Goal: Task Accomplishment & Management: Manage account settings

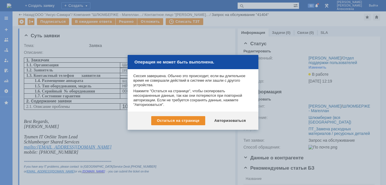
scroll to position [85, 0]
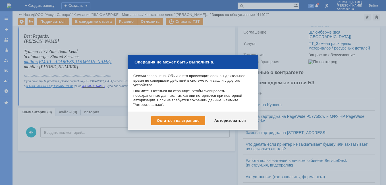
click at [230, 115] on div "Остаться на странице Авторизоваться" at bounding box center [193, 120] width 131 height 18
click at [229, 121] on div "Авторизоваться" at bounding box center [229, 120] width 43 height 9
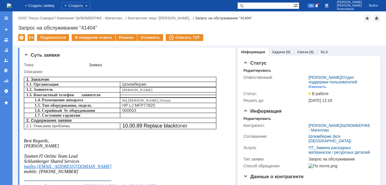
click at [11, 8] on img at bounding box center [9, 5] width 5 height 5
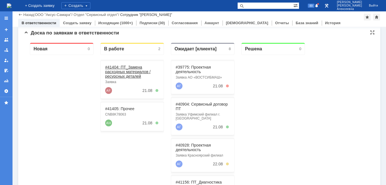
scroll to position [57, 0]
click at [117, 109] on link "#41405: Прочее" at bounding box center [119, 108] width 29 height 5
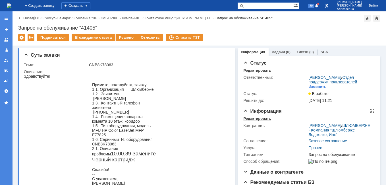
click at [251, 121] on div "Редактировать" at bounding box center [257, 118] width 28 height 5
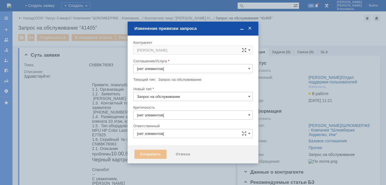
type input "3. Низкая"
type input "[PERSON_NAME]"
type input "[не указано]"
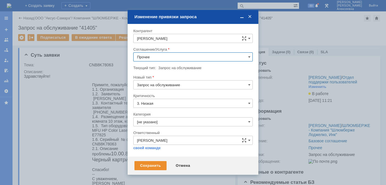
click at [246, 57] on input "Прочее" at bounding box center [192, 56] width 119 height 9
click at [173, 97] on span "ПТ_Замена расходных материалов / ресурсных деталей" at bounding box center [193, 97] width 112 height 5
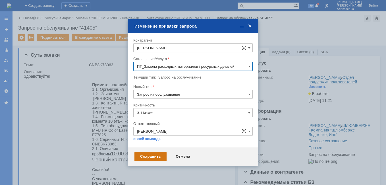
type input "ПТ_Замена расходных материалов / ресурсных деталей"
click at [152, 155] on div "Сохранить" at bounding box center [150, 156] width 32 height 9
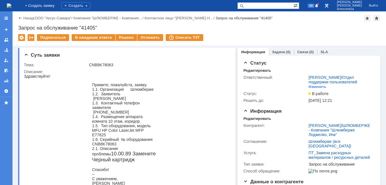
scroll to position [0, 0]
click at [27, 19] on link "Назад" at bounding box center [28, 18] width 11 height 4
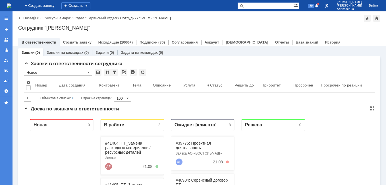
scroll to position [85, 0]
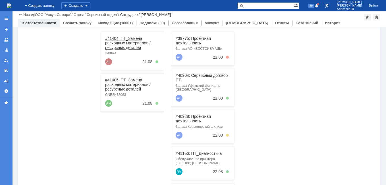
click at [122, 40] on link "#41404: ПТ_Замена расходных материалов / ресурсных деталей" at bounding box center [127, 43] width 45 height 14
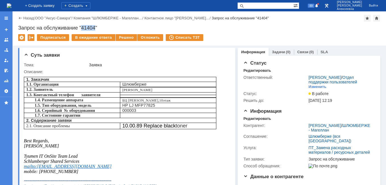
drag, startPoint x: 96, startPoint y: 27, endPoint x: 83, endPoint y: 29, distance: 13.2
click at [83, 29] on div "Запрос на обслуживание "41404"" at bounding box center [199, 28] width 362 height 6
copy div "41404"
click at [27, 18] on link "Назад" at bounding box center [28, 18] width 11 height 4
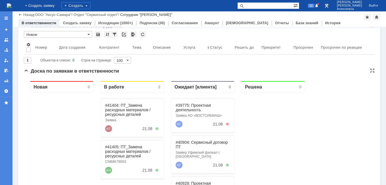
scroll to position [114, 0]
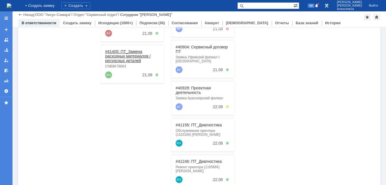
click at [117, 52] on link "#41405: ПТ_Замена расходных материалов / ресурсных деталей" at bounding box center [127, 56] width 45 height 14
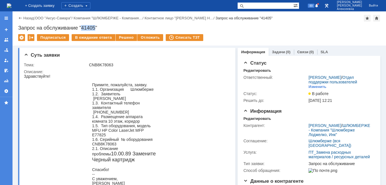
drag, startPoint x: 95, startPoint y: 28, endPoint x: 82, endPoint y: 28, distance: 13.1
click at [82, 28] on div "Запрос на обслуживание "41405"" at bounding box center [199, 28] width 362 height 6
copy div "41405"
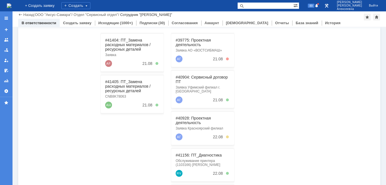
scroll to position [85, 0]
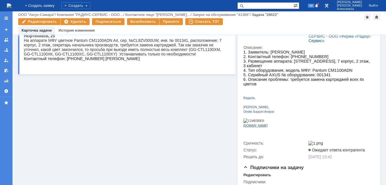
scroll to position [85, 0]
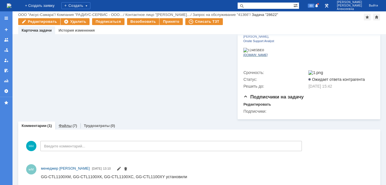
click at [69, 123] on link "Файлы" at bounding box center [65, 125] width 13 height 4
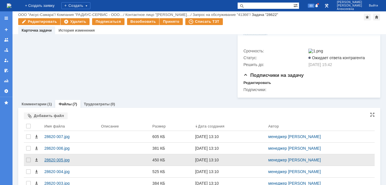
scroll to position [206, 0]
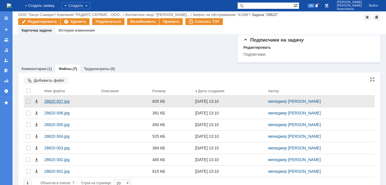
click at [59, 99] on div "28620 007.jpg" at bounding box center [70, 101] width 52 height 5
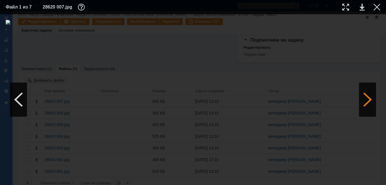
click at [366, 100] on div at bounding box center [367, 99] width 17 height 34
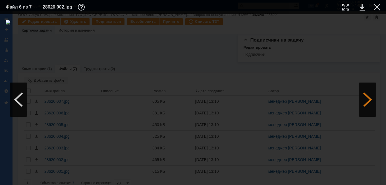
click at [367, 102] on div at bounding box center [367, 99] width 17 height 34
click at [360, 6] on link at bounding box center [361, 7] width 5 height 7
click at [376, 7] on div at bounding box center [376, 7] width 7 height 7
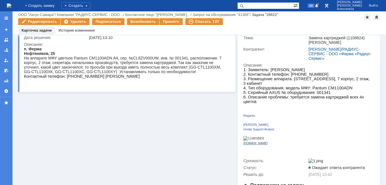
scroll to position [36, 0]
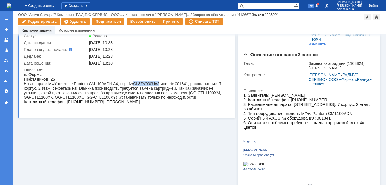
drag, startPoint x: 156, startPoint y: 82, endPoint x: 132, endPoint y: 83, distance: 23.9
click at [132, 83] on div "На аппарате МФУ цветное Pantum CM1100ADN A4, сер. №CL8ZV000UW, инв. № 001341, р…" at bounding box center [125, 90] width 202 height 18
copy div "CL8ZV000UW"
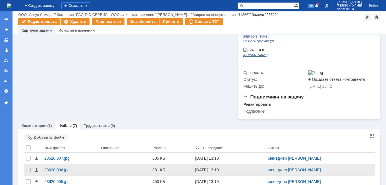
scroll to position [206, 0]
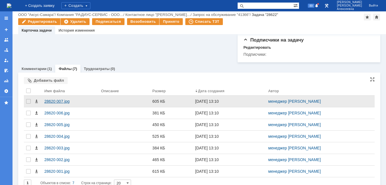
click at [54, 99] on div "28620 007.jpg" at bounding box center [70, 101] width 52 height 5
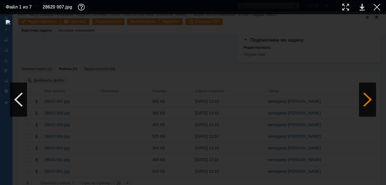
click at [369, 101] on div at bounding box center [367, 99] width 17 height 34
click at [362, 6] on link at bounding box center [361, 7] width 5 height 7
click at [377, 8] on div at bounding box center [376, 7] width 7 height 7
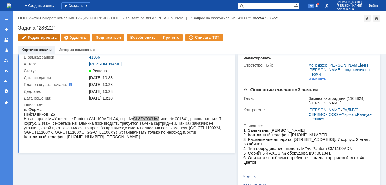
scroll to position [0, 0]
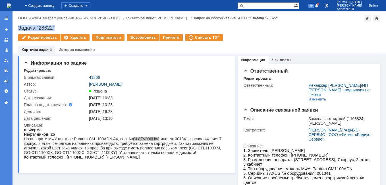
drag, startPoint x: 59, startPoint y: 25, endPoint x: 19, endPoint y: 25, distance: 39.8
click at [19, 25] on div "Назад | ООО "Аксус-Самара" / Компания "РАДИУС-СЕРВИС - ООО… / Контактное лицо "…" at bounding box center [198, 32] width 373 height 42
copy div "Задача "28622""
drag, startPoint x: 102, startPoint y: 78, endPoint x: 88, endPoint y: 78, distance: 13.6
click at [88, 78] on td "41366" at bounding box center [158, 77] width 141 height 7
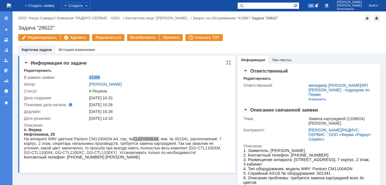
copy link "41366"
click at [92, 78] on link "41366" at bounding box center [94, 77] width 11 height 5
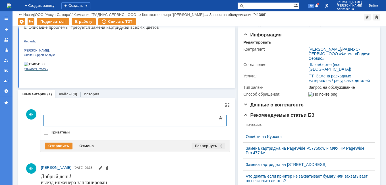
click at [217, 147] on div "Развернуть" at bounding box center [208, 145] width 34 height 7
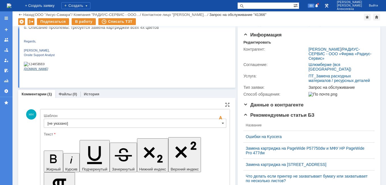
click at [216, 121] on input "[не указано]" at bounding box center [135, 122] width 182 height 9
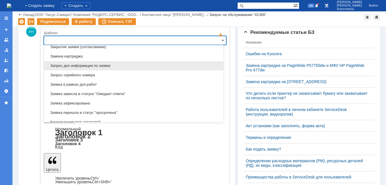
scroll to position [280, 0]
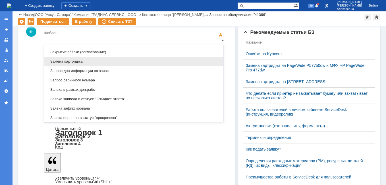
click at [78, 62] on span "Замена картриджа" at bounding box center [133, 61] width 172 height 5
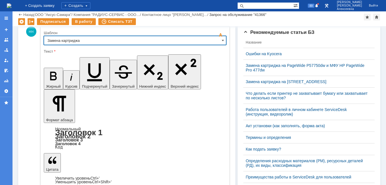
type input "Замена картриджа"
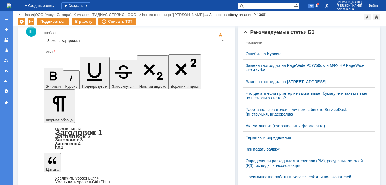
drag, startPoint x: 199, startPoint y: 1365, endPoint x: 126, endPoint y: 1360, distance: 73.5
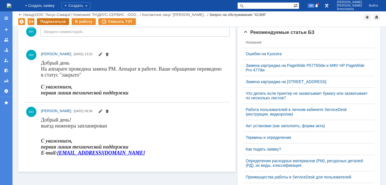
scroll to position [0, 0]
click at [86, 21] on div "В работу" at bounding box center [84, 21] width 24 height 7
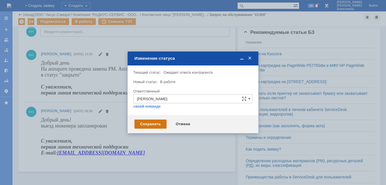
click at [149, 121] on div "Сохранить" at bounding box center [150, 123] width 32 height 9
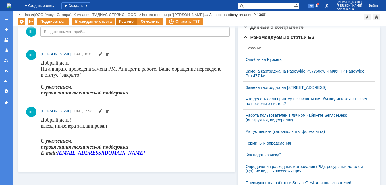
click at [122, 23] on div "Решено" at bounding box center [127, 21] width 22 height 7
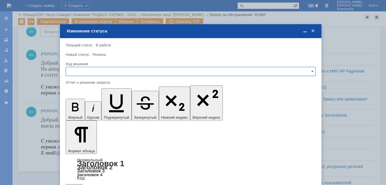
click at [305, 69] on input "text" at bounding box center [191, 71] width 250 height 9
click at [78, 109] on span "Решено" at bounding box center [190, 110] width 243 height 5
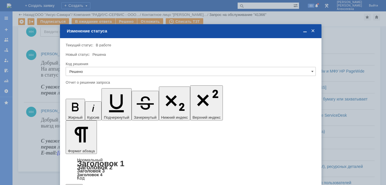
type input "Решено"
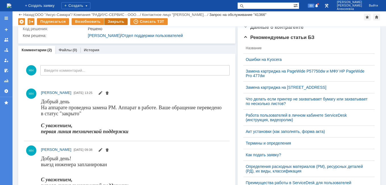
click at [112, 22] on div "Закрыть" at bounding box center [115, 21] width 23 height 7
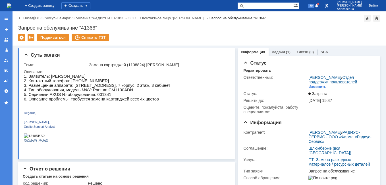
click at [11, 6] on img at bounding box center [9, 5] width 5 height 5
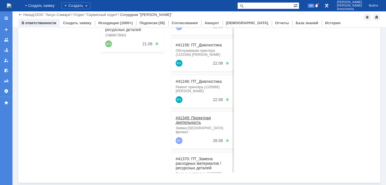
scroll to position [71, 0]
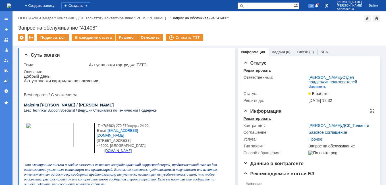
click at [247, 121] on div "Редактировать" at bounding box center [257, 118] width 28 height 5
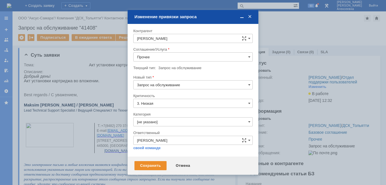
click at [245, 56] on input "Прочее" at bounding box center [192, 56] width 119 height 9
click at [172, 113] on span "ПТ_Замена расходных материалов / ресурсных деталей" at bounding box center [193, 113] width 112 height 5
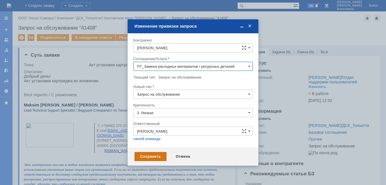
type input "ПТ_Замена расходных материалов / ресурсных деталей"
click at [147, 155] on div "Сохранить" at bounding box center [150, 156] width 32 height 9
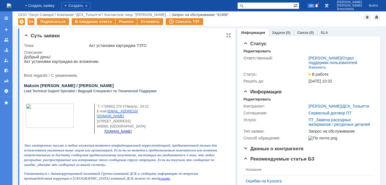
scroll to position [114, 0]
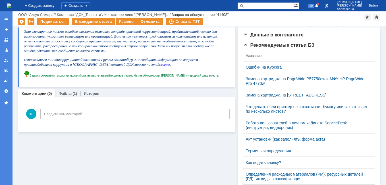
click at [64, 92] on link "Файлы" at bounding box center [65, 93] width 13 height 4
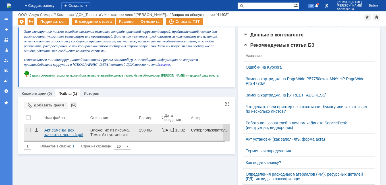
click at [59, 131] on div "Акт замены_цех, качество_черный.pdf" at bounding box center [64, 132] width 41 height 9
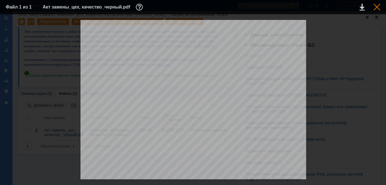
click at [377, 5] on div at bounding box center [376, 7] width 7 height 7
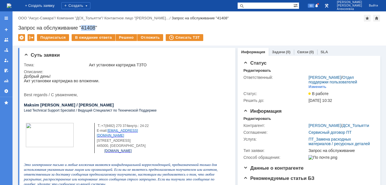
drag, startPoint x: 95, startPoint y: 27, endPoint x: 82, endPoint y: 27, distance: 12.8
click at [82, 27] on div "Запрос на обслуживание "41408"" at bounding box center [199, 28] width 362 height 6
copy div "41408"
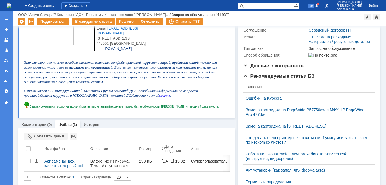
scroll to position [85, 0]
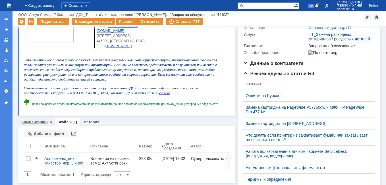
click at [33, 122] on link "Комментарии" at bounding box center [34, 122] width 25 height 4
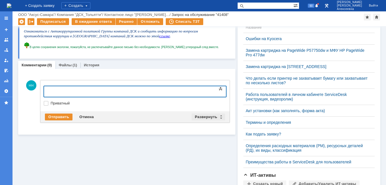
click at [217, 119] on div "Развернуть" at bounding box center [208, 116] width 34 height 7
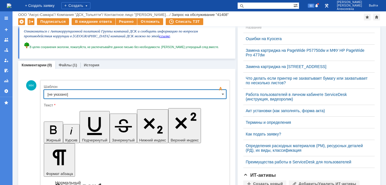
click at [215, 94] on input "[не указано]" at bounding box center [135, 93] width 182 height 9
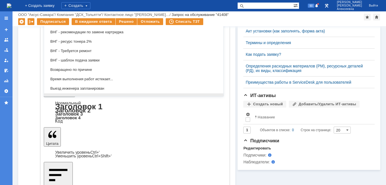
scroll to position [224, 0]
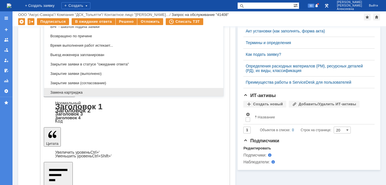
click at [76, 89] on div "Замена картриджа" at bounding box center [133, 92] width 179 height 9
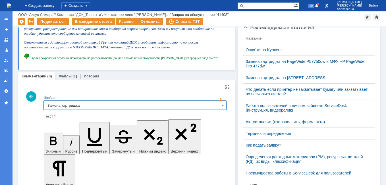
type input "Замена картриджа"
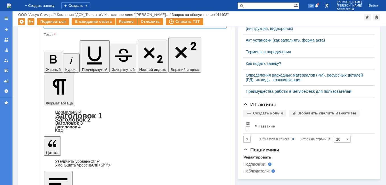
scroll to position [216, 0]
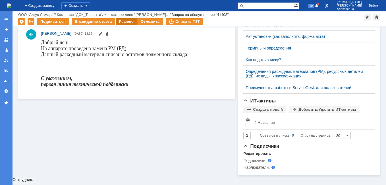
scroll to position [0, 0]
click at [122, 21] on div "Решено" at bounding box center [127, 21] width 22 height 7
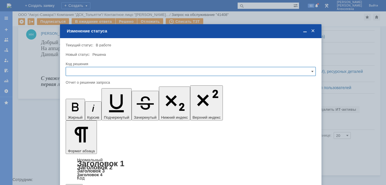
click at [296, 70] on input "text" at bounding box center [191, 71] width 250 height 9
click at [74, 109] on span "Решено" at bounding box center [190, 110] width 243 height 5
type input "Решено"
